Goal: Find specific page/section: Find specific page/section

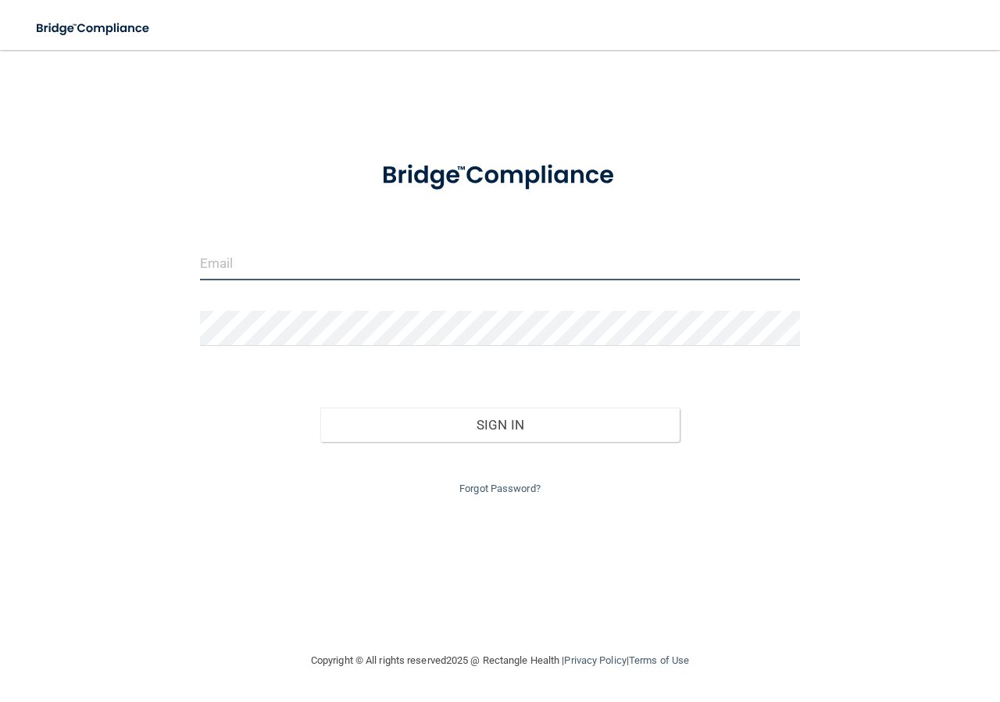
click at [248, 258] on input "email" at bounding box center [500, 262] width 600 height 35
type input "[EMAIL_ADDRESS][DOMAIN_NAME]"
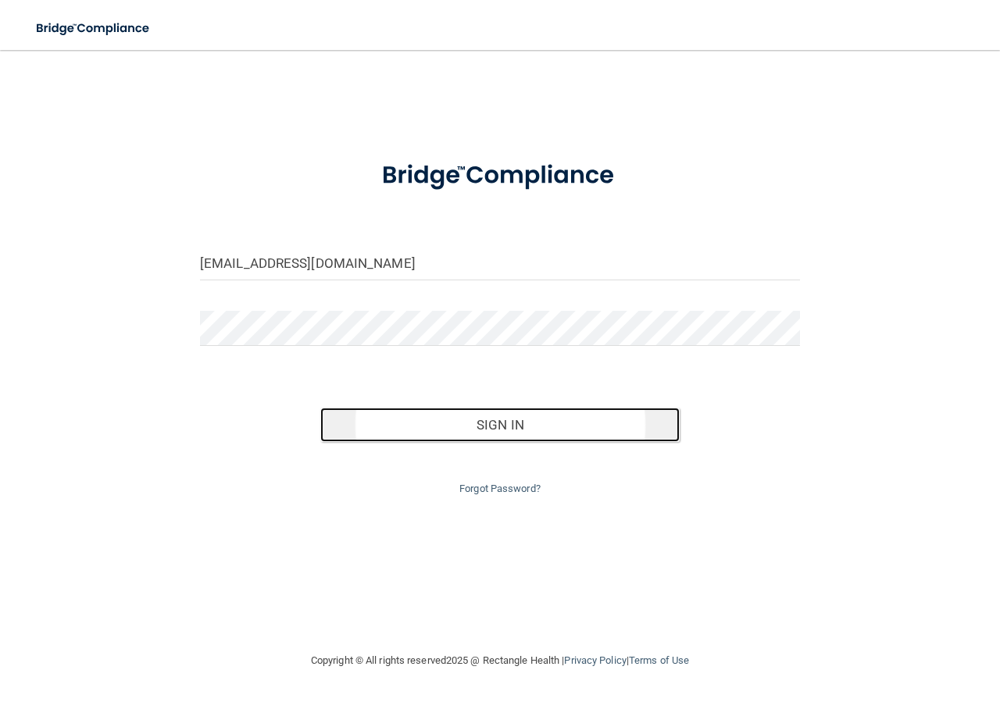
click at [486, 429] on button "Sign In" at bounding box center [500, 425] width 360 height 34
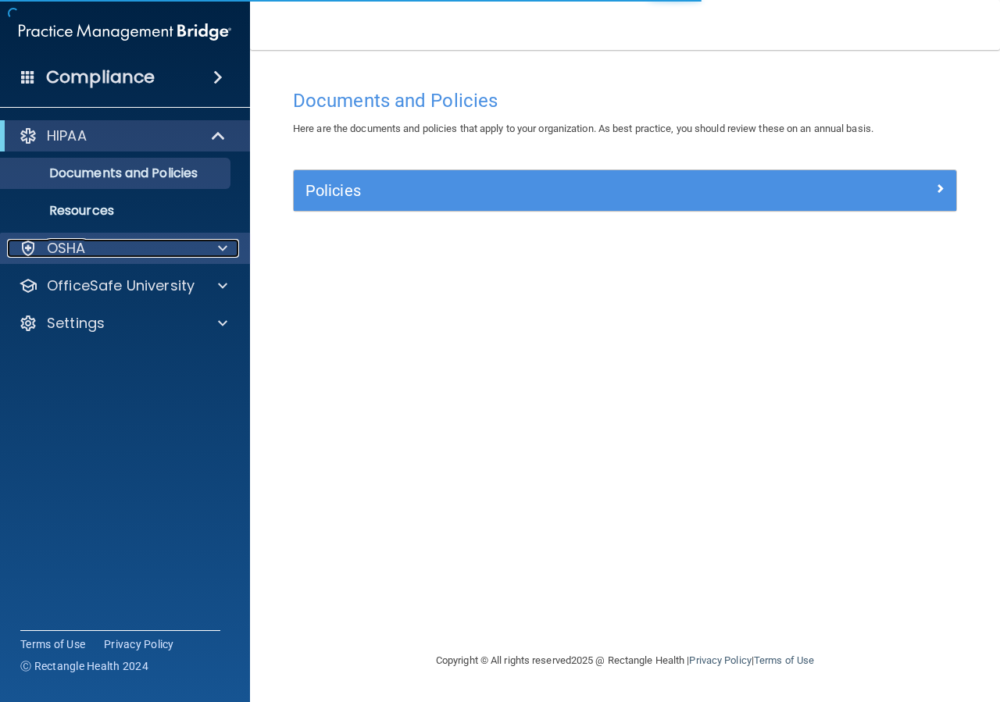
click at [94, 249] on div "OSHA" at bounding box center [104, 248] width 194 height 19
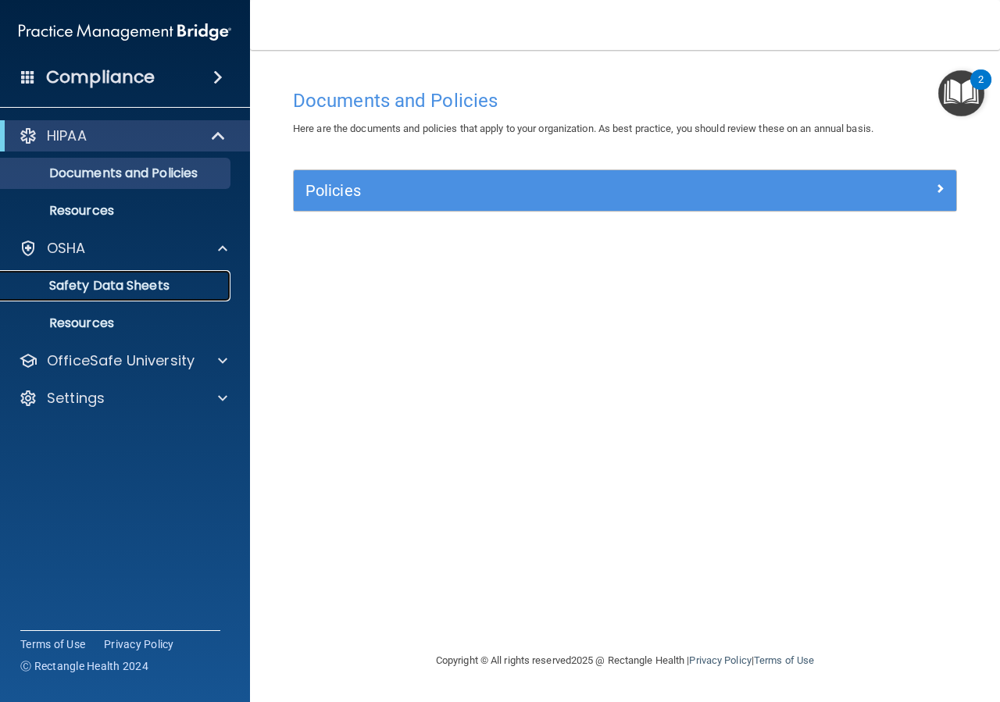
click at [116, 292] on p "Safety Data Sheets" at bounding box center [116, 286] width 213 height 16
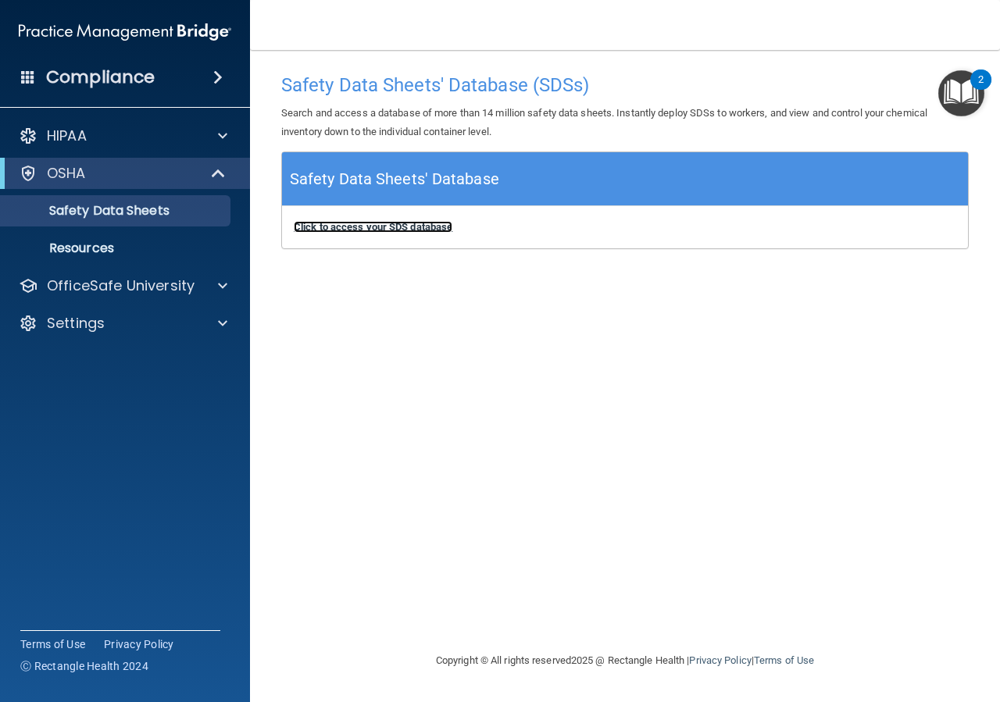
click at [403, 230] on b "Click to access your SDS database" at bounding box center [373, 227] width 159 height 12
click at [77, 254] on p "Resources" at bounding box center [116, 249] width 213 height 16
click at [367, 173] on h5 "Safety Data Sheets' Database" at bounding box center [394, 179] width 209 height 27
click at [454, 184] on h5 "Safety Data Sheets' Database" at bounding box center [394, 179] width 209 height 27
click at [160, 211] on p "Safety Data Sheets" at bounding box center [116, 211] width 213 height 16
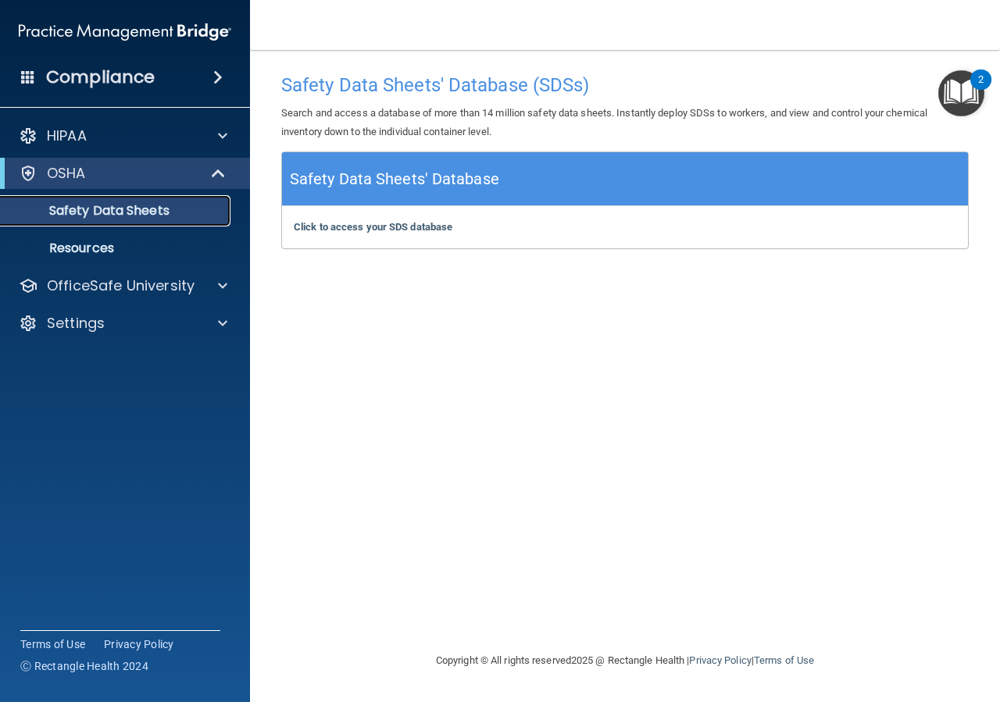
click at [156, 219] on p "Safety Data Sheets" at bounding box center [116, 211] width 213 height 16
click at [85, 249] on p "Resources" at bounding box center [116, 249] width 213 height 16
click at [357, 186] on h5 "Safety Data Sheets' Database" at bounding box center [394, 179] width 209 height 27
click at [391, 175] on h5 "Safety Data Sheets' Database" at bounding box center [394, 179] width 209 height 27
click at [109, 245] on p "Resources" at bounding box center [116, 249] width 213 height 16
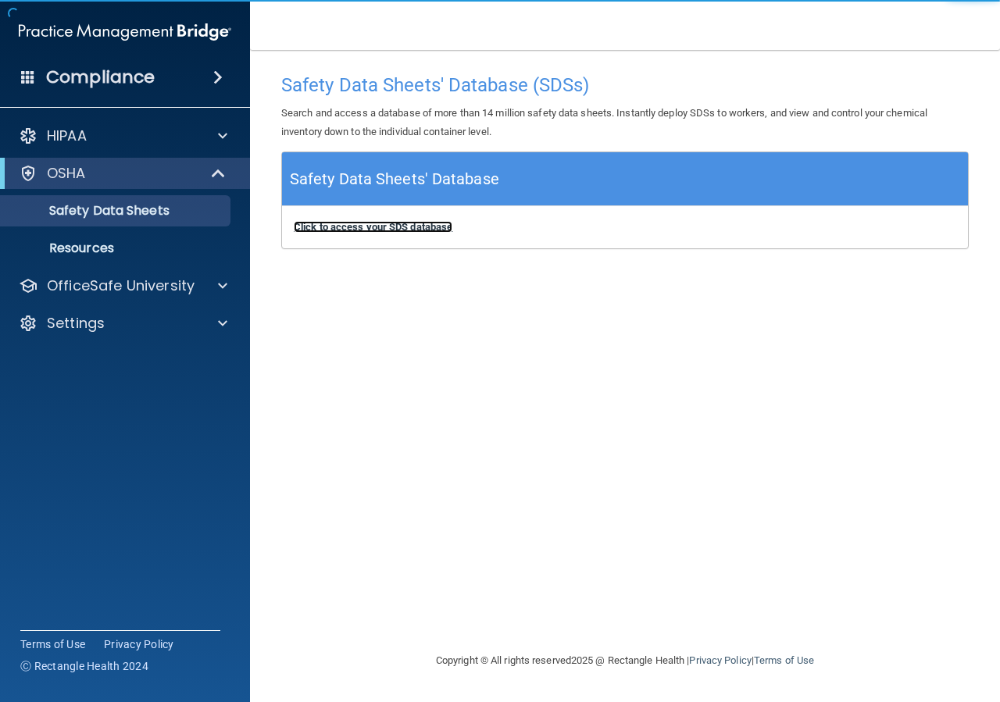
click at [328, 225] on b "Click to access your SDS database" at bounding box center [373, 227] width 159 height 12
